Goal: Complete application form

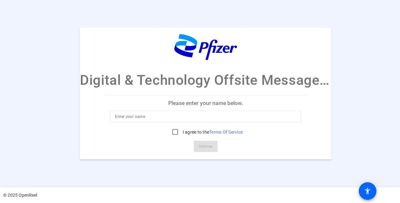
click at [147, 117] on input at bounding box center [205, 116] width 181 height 8
type input "Erika"
click at [174, 133] on input "I agree to the Terms Of Service" at bounding box center [175, 131] width 13 height 13
checkbox input "true"
click at [203, 147] on span "Continue" at bounding box center [206, 145] width 14 height 9
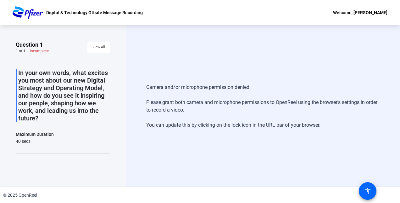
scroll to position [79, 0]
